Goal: Transaction & Acquisition: Purchase product/service

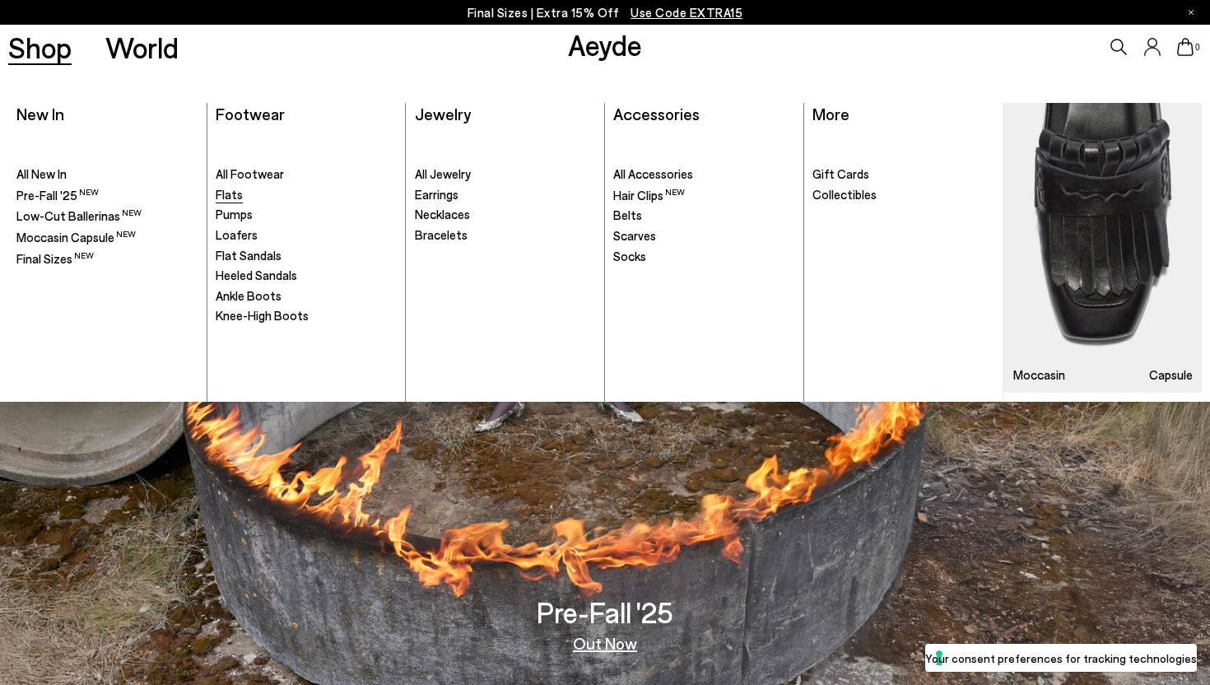
click at [225, 197] on span "Flats" at bounding box center [229, 194] width 27 height 15
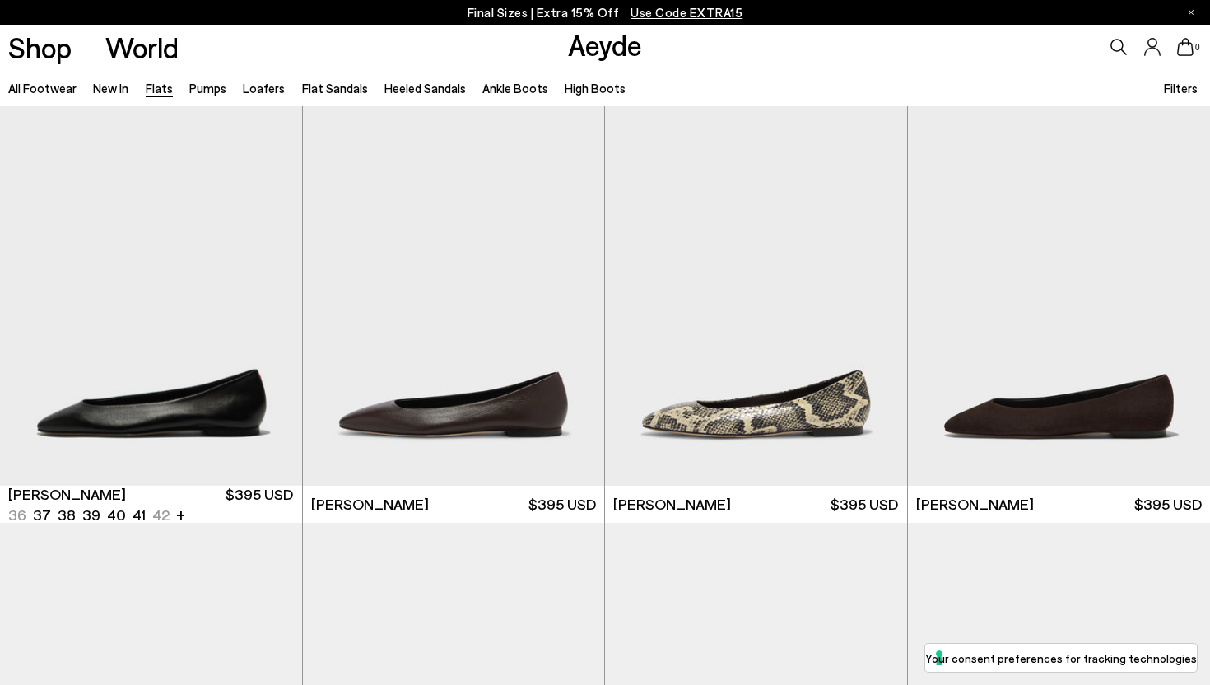
scroll to position [566, 0]
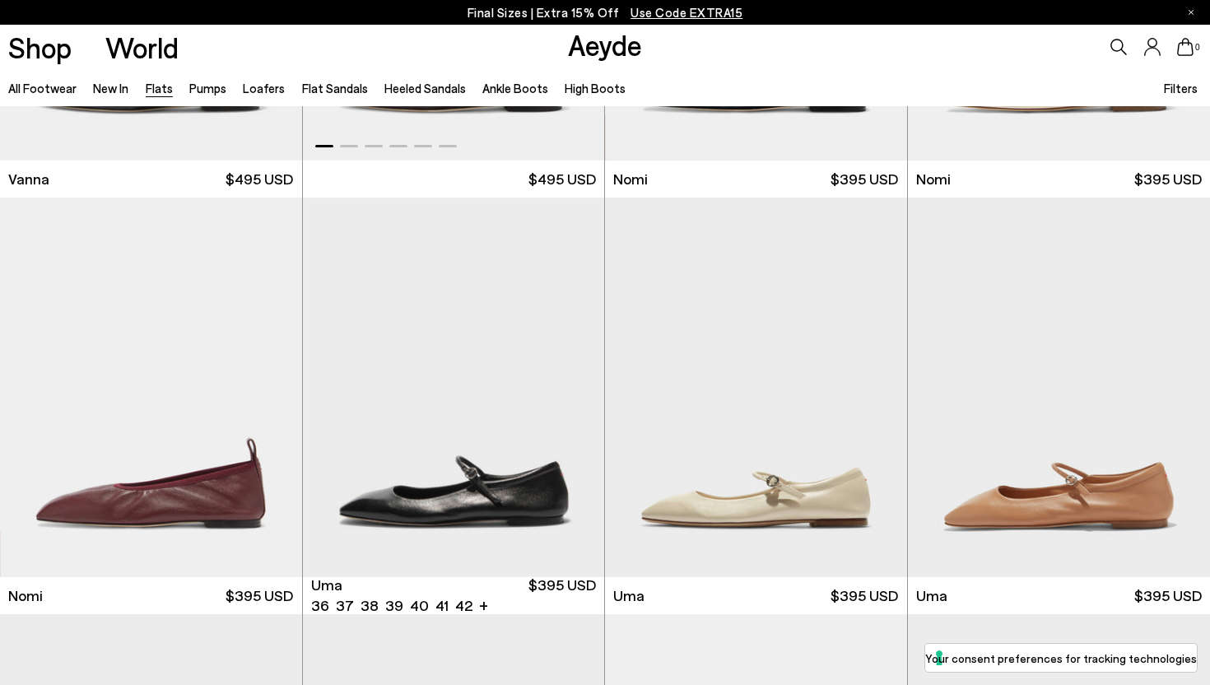
scroll to position [1210, 0]
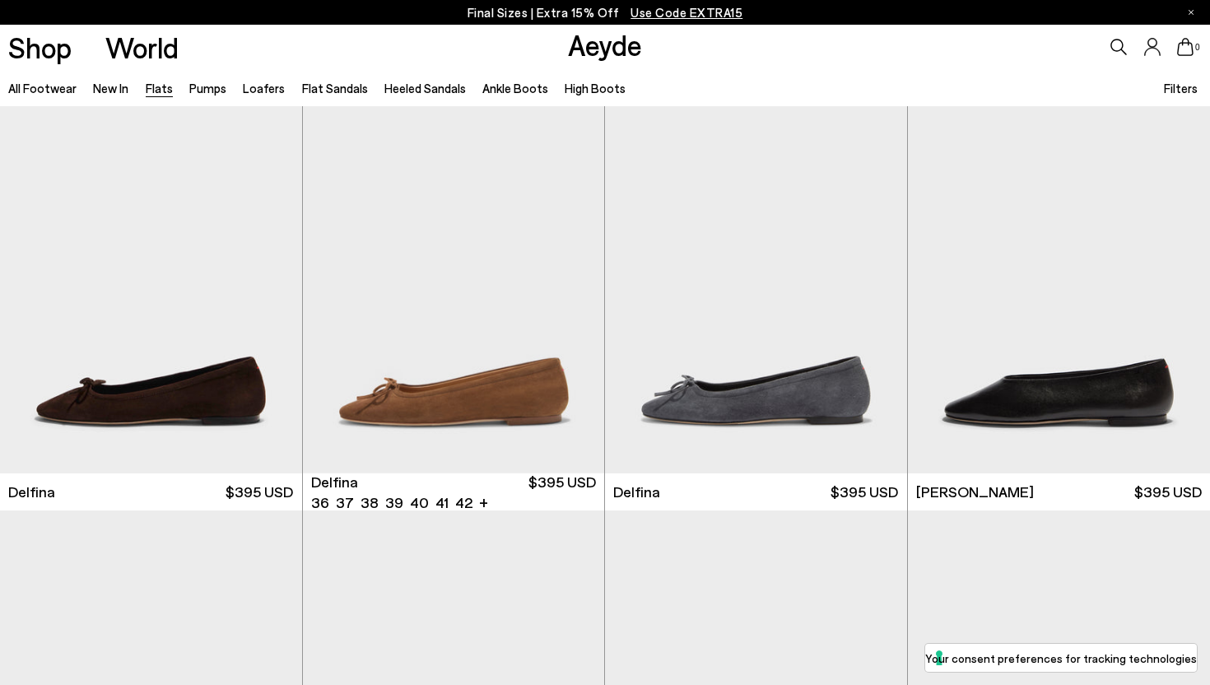
scroll to position [3346, 0]
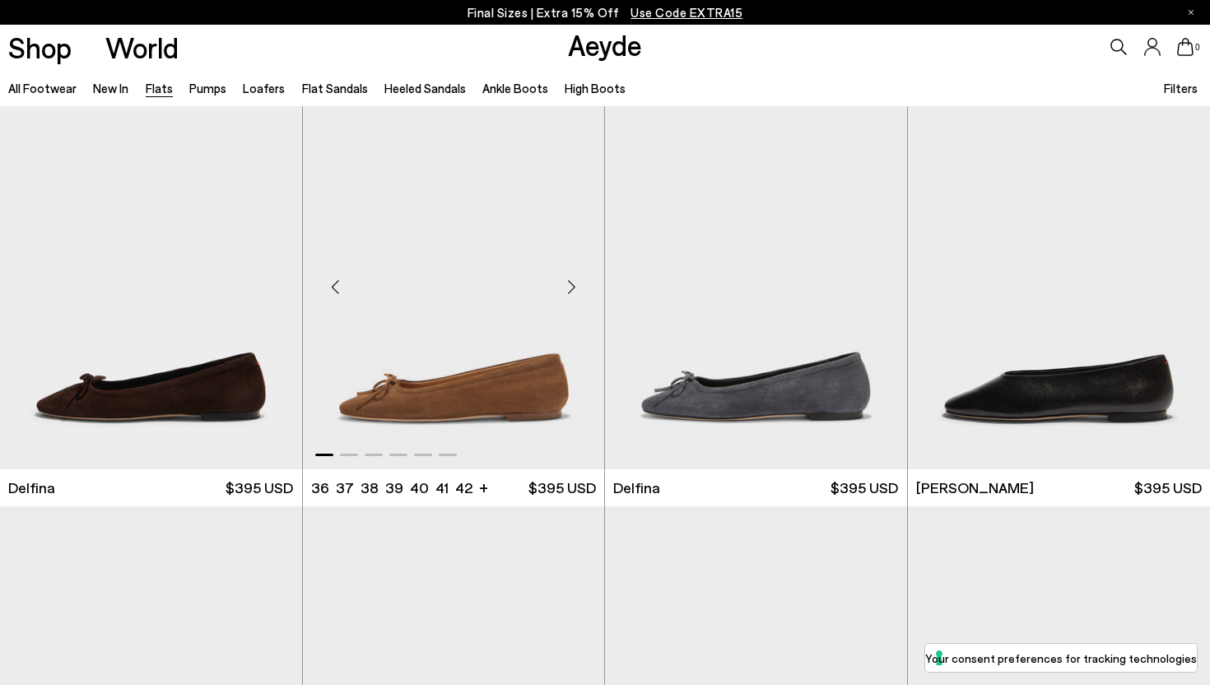
click at [574, 281] on div "Next slide" at bounding box center [570, 286] width 49 height 49
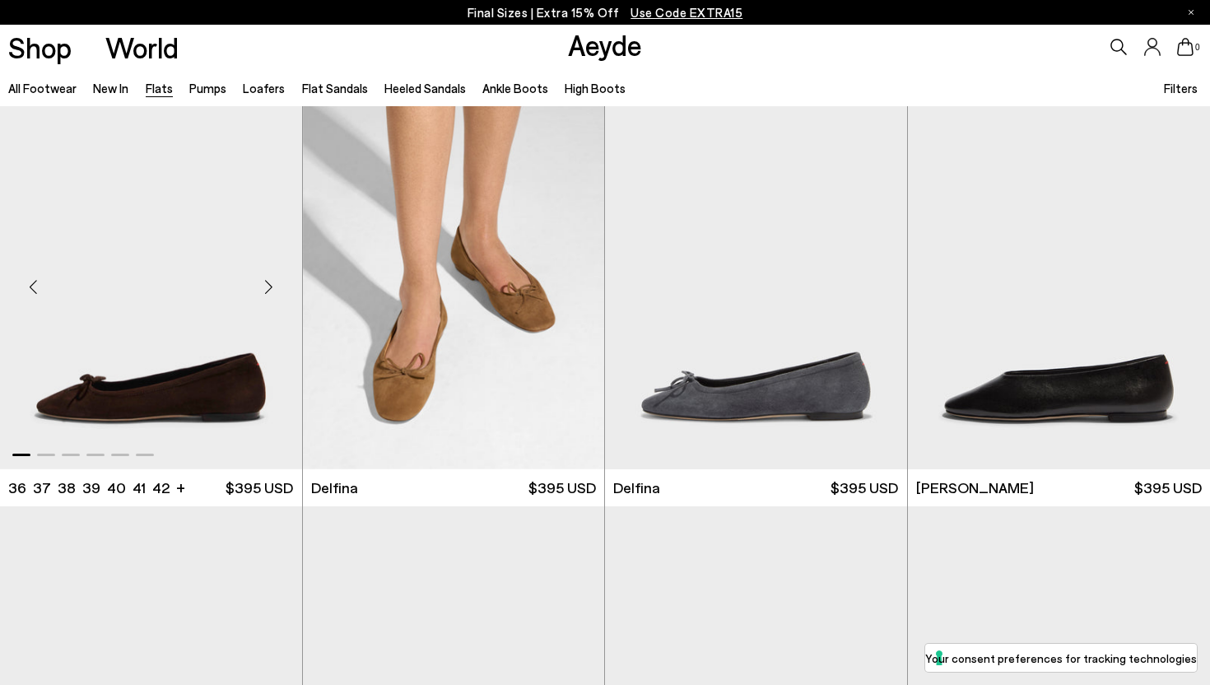
click at [270, 284] on div "Next slide" at bounding box center [268, 286] width 49 height 49
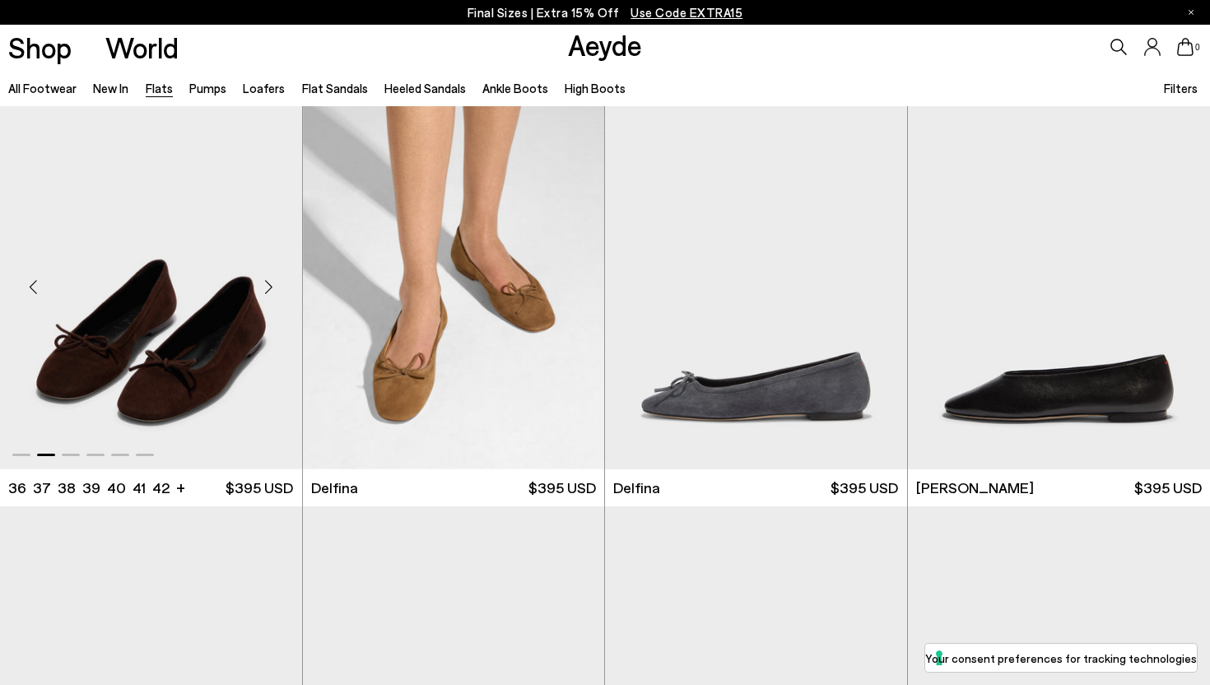
click at [269, 284] on div "Next slide" at bounding box center [268, 286] width 49 height 49
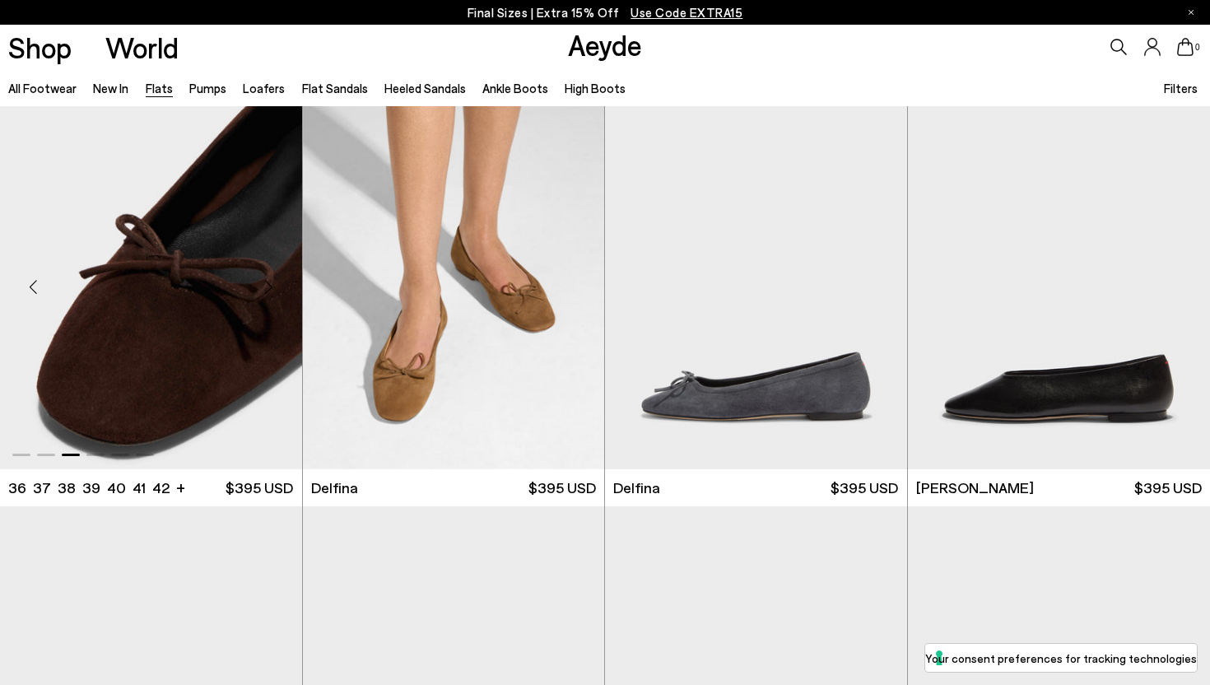
click at [269, 284] on div "Next slide" at bounding box center [268, 286] width 49 height 49
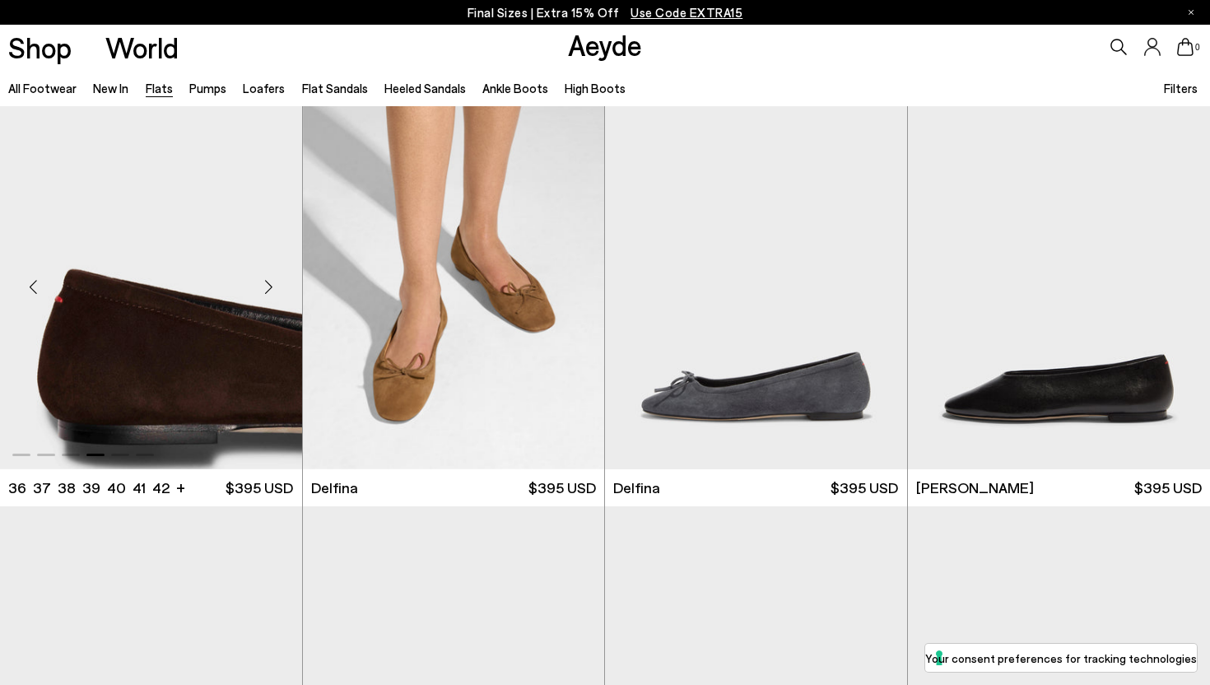
scroll to position [4043, 0]
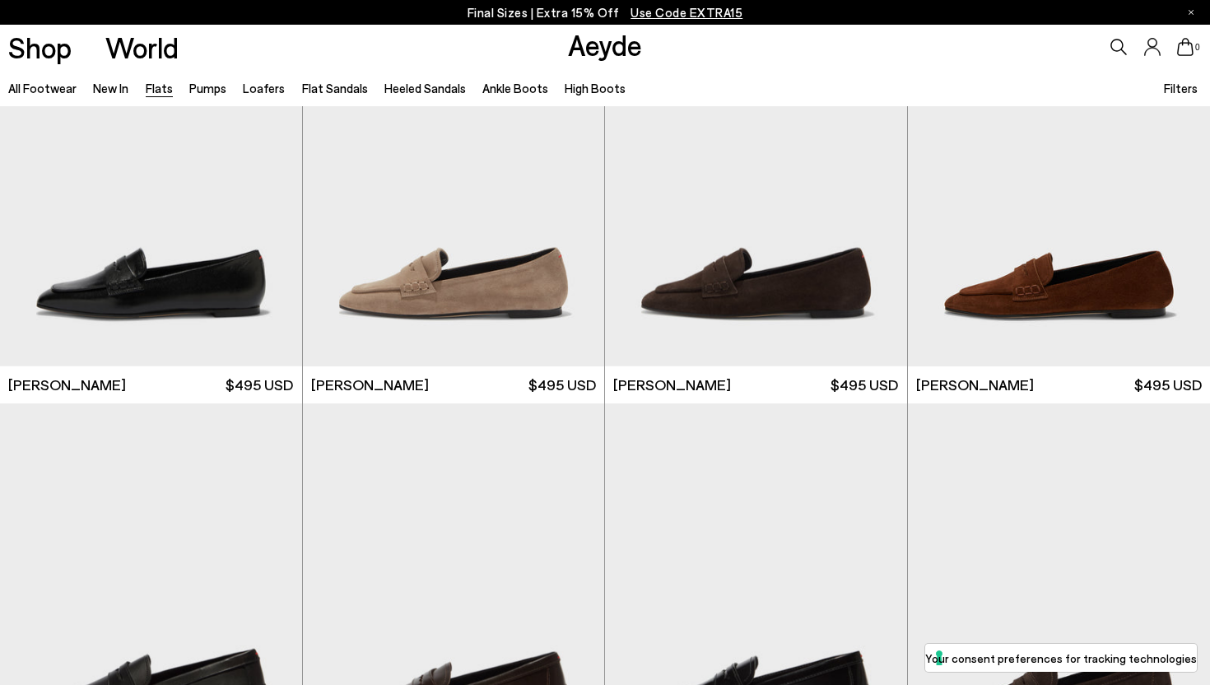
scroll to position [7857, 0]
